Goal: Information Seeking & Learning: Learn about a topic

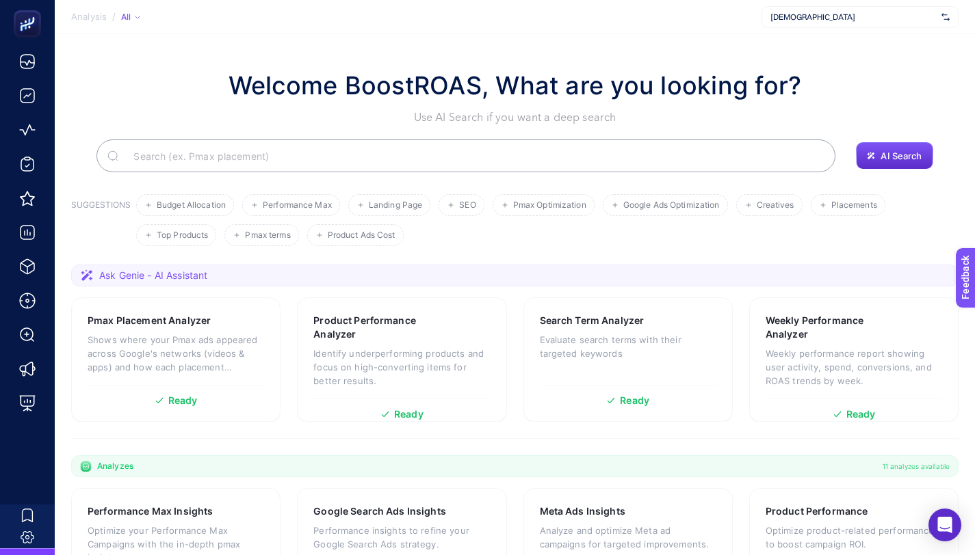
click at [793, 25] on div "[DEMOGRAPHIC_DATA]" at bounding box center [859, 17] width 197 height 22
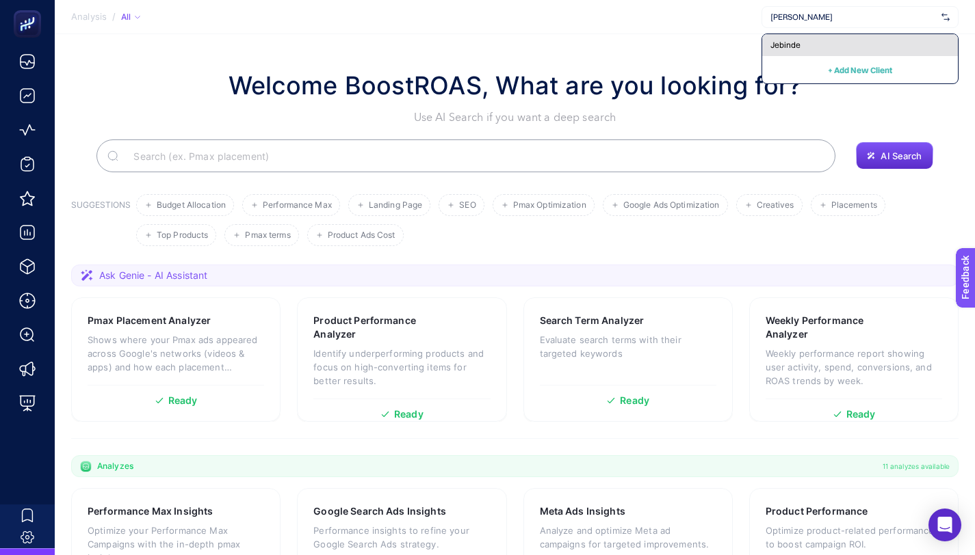
type input "[PERSON_NAME]"
click at [799, 43] on span "Jebinde" at bounding box center [785, 45] width 30 height 11
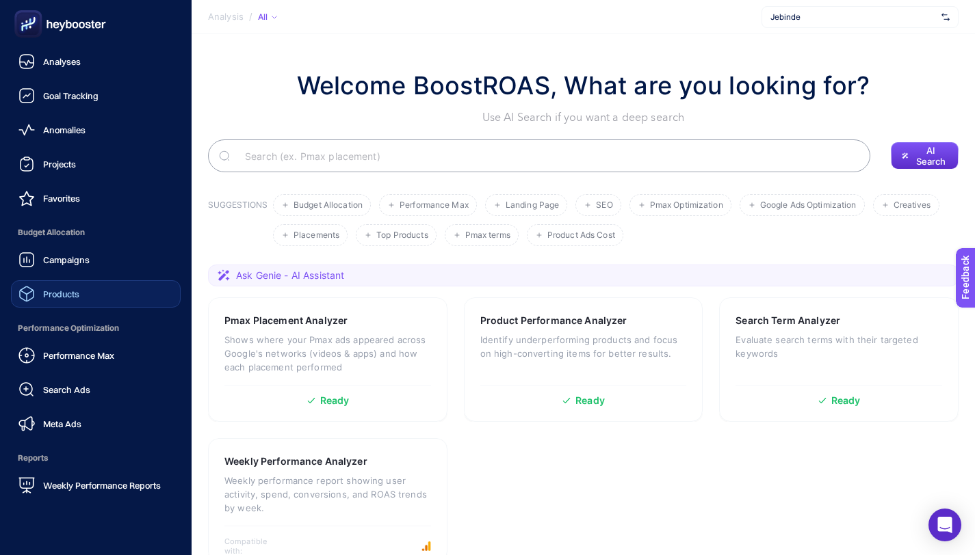
click at [50, 298] on span "Products" at bounding box center [61, 294] width 36 height 11
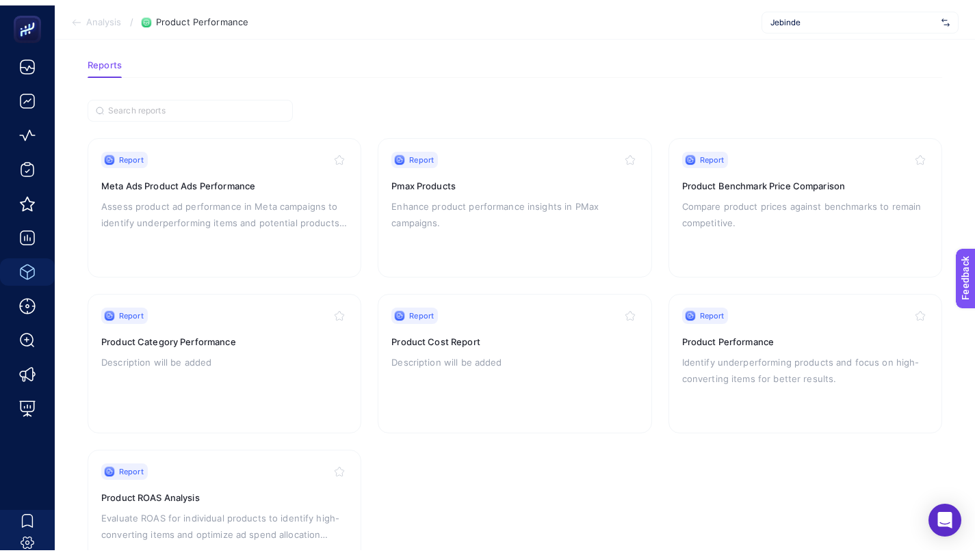
scroll to position [40, 0]
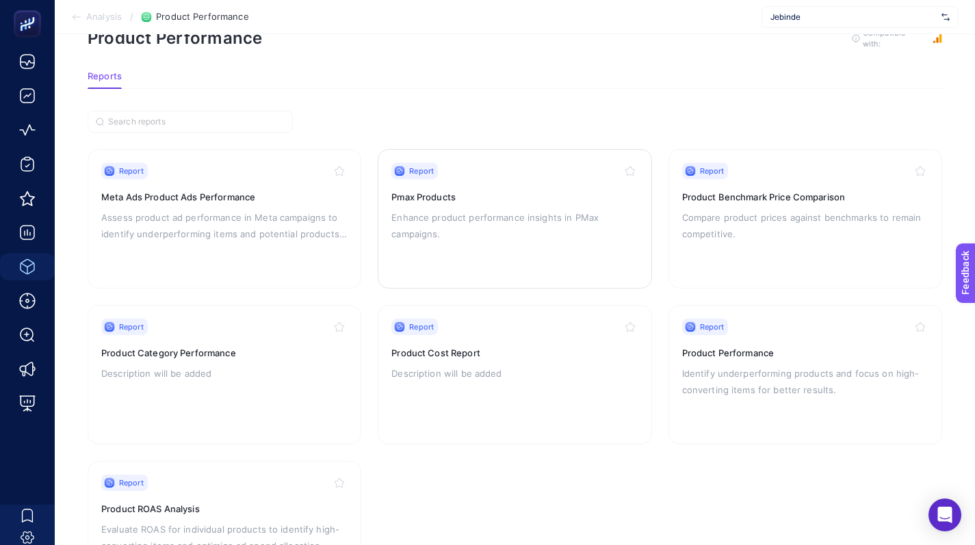
click at [500, 230] on p "Enhance product performance insights in PMax campaigns." at bounding box center [514, 225] width 246 height 33
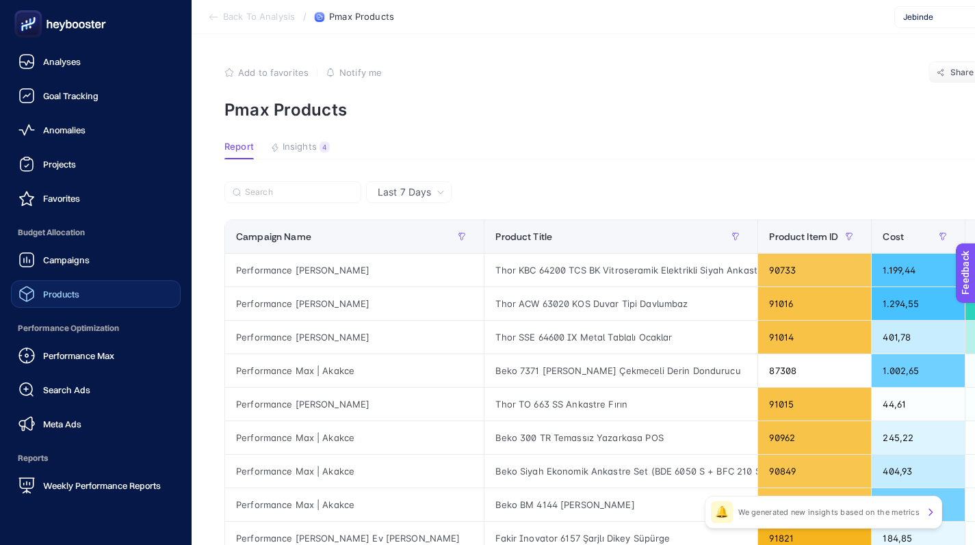
click at [62, 296] on span "Products" at bounding box center [61, 294] width 36 height 11
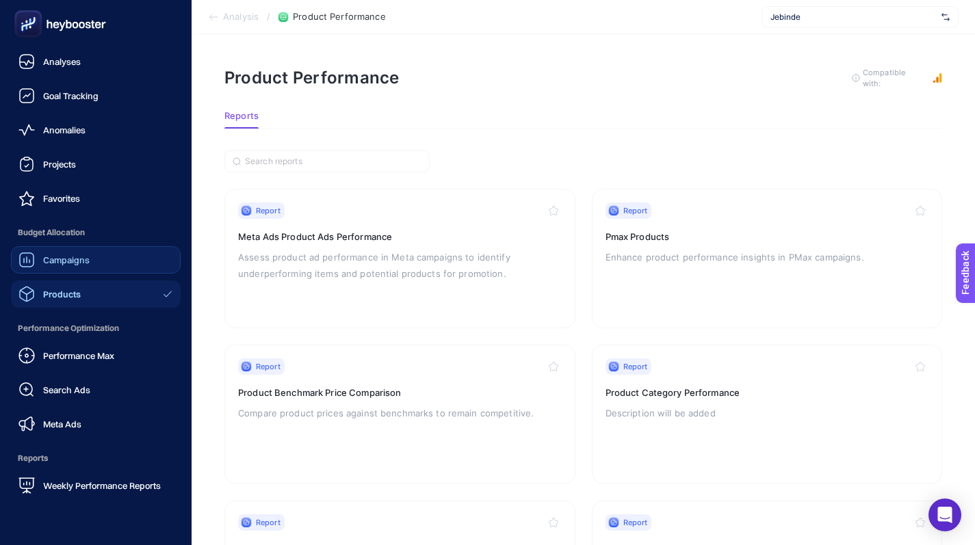
click at [54, 259] on span "Campaigns" at bounding box center [66, 259] width 47 height 11
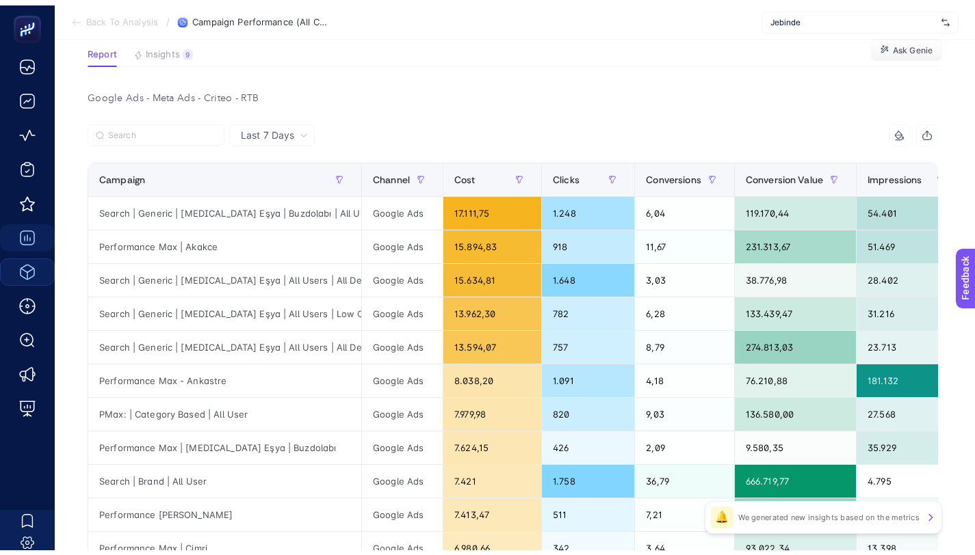
scroll to position [102, 0]
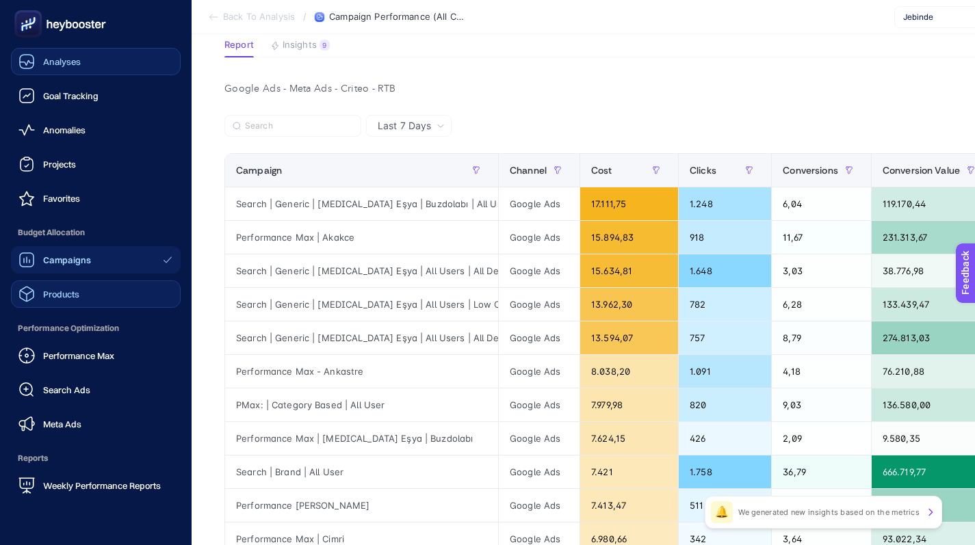
click at [79, 58] on span "Analyses" at bounding box center [62, 61] width 38 height 11
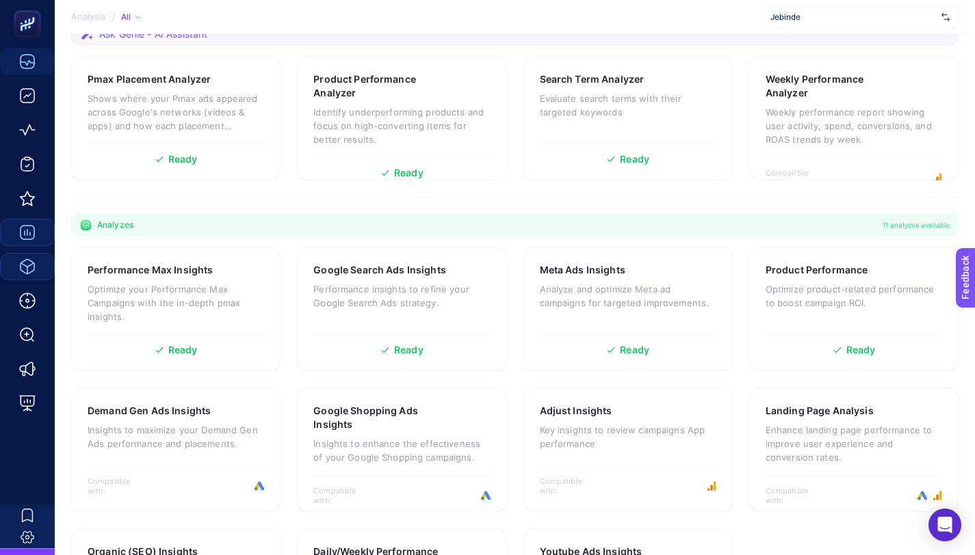
scroll to position [243, 0]
click at [185, 320] on p "Optimize your Performance Max Campaigns with the in-depth pmax insights." at bounding box center [176, 301] width 176 height 41
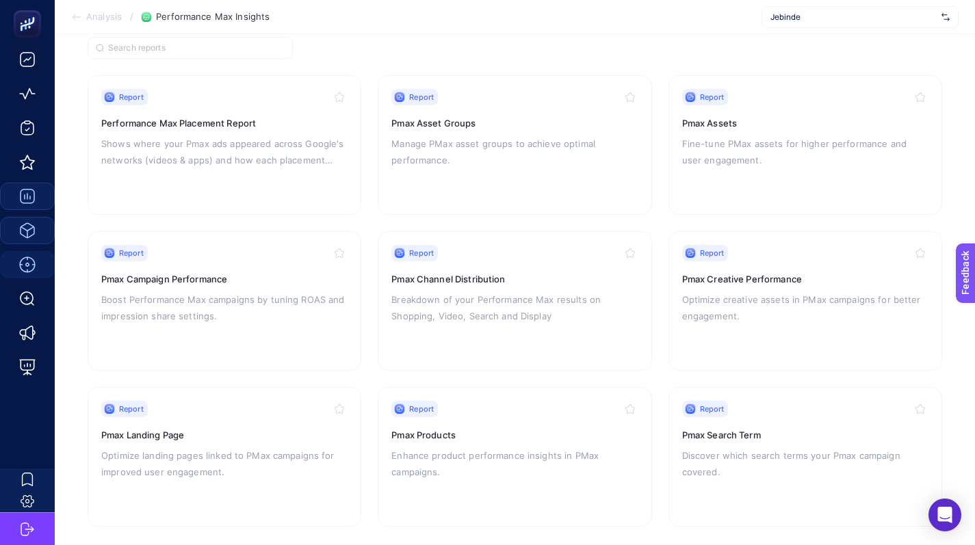
scroll to position [36, 0]
